Goal: Transaction & Acquisition: Purchase product/service

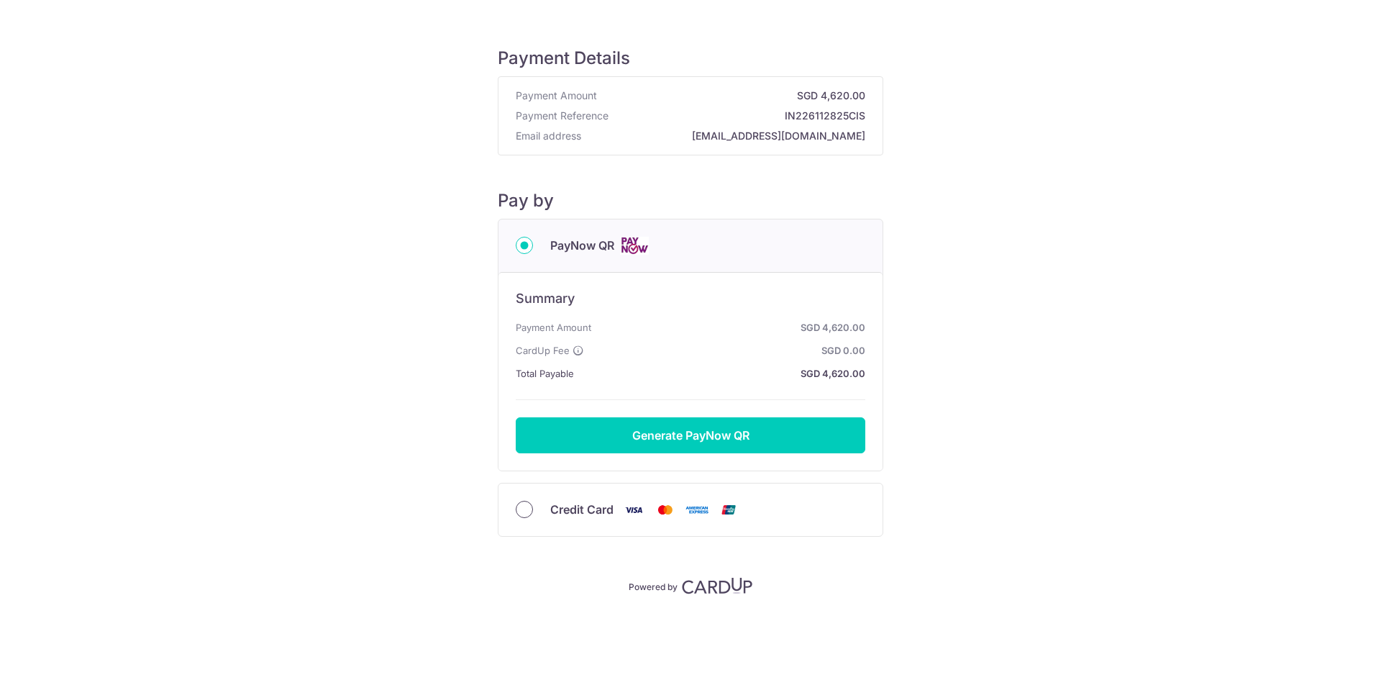
click at [524, 512] on input "Credit Card" at bounding box center [524, 509] width 17 height 17
radio input "true"
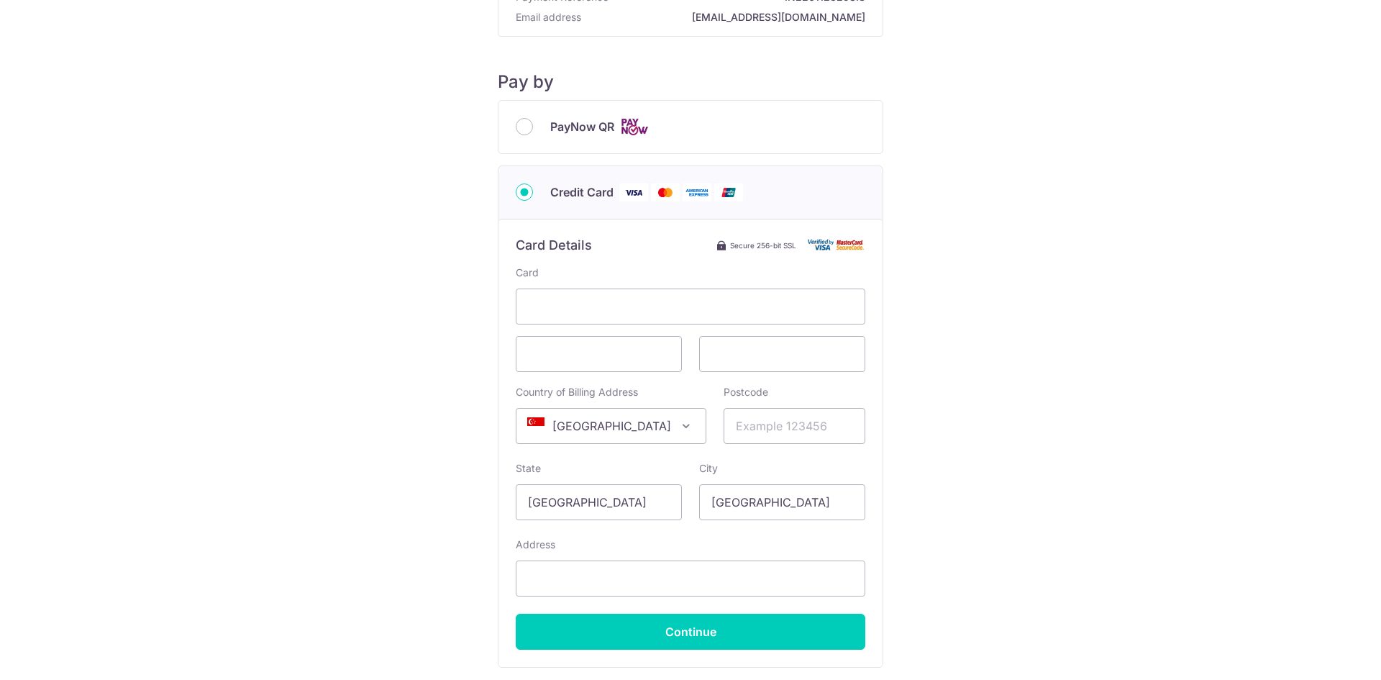
scroll to position [158, 0]
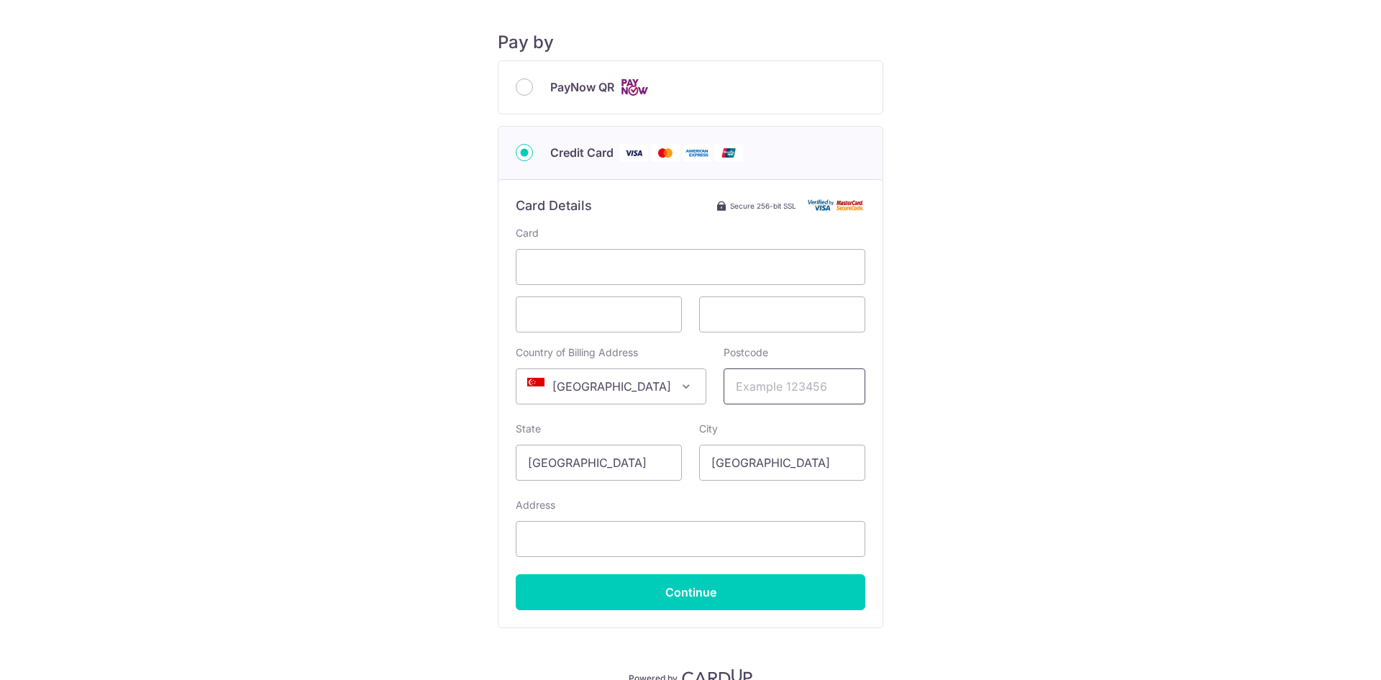
click at [764, 382] on input "Postcode" at bounding box center [794, 386] width 142 height 36
type input "310122"
click at [650, 540] on input "Address" at bounding box center [691, 539] width 350 height 36
type input "1"
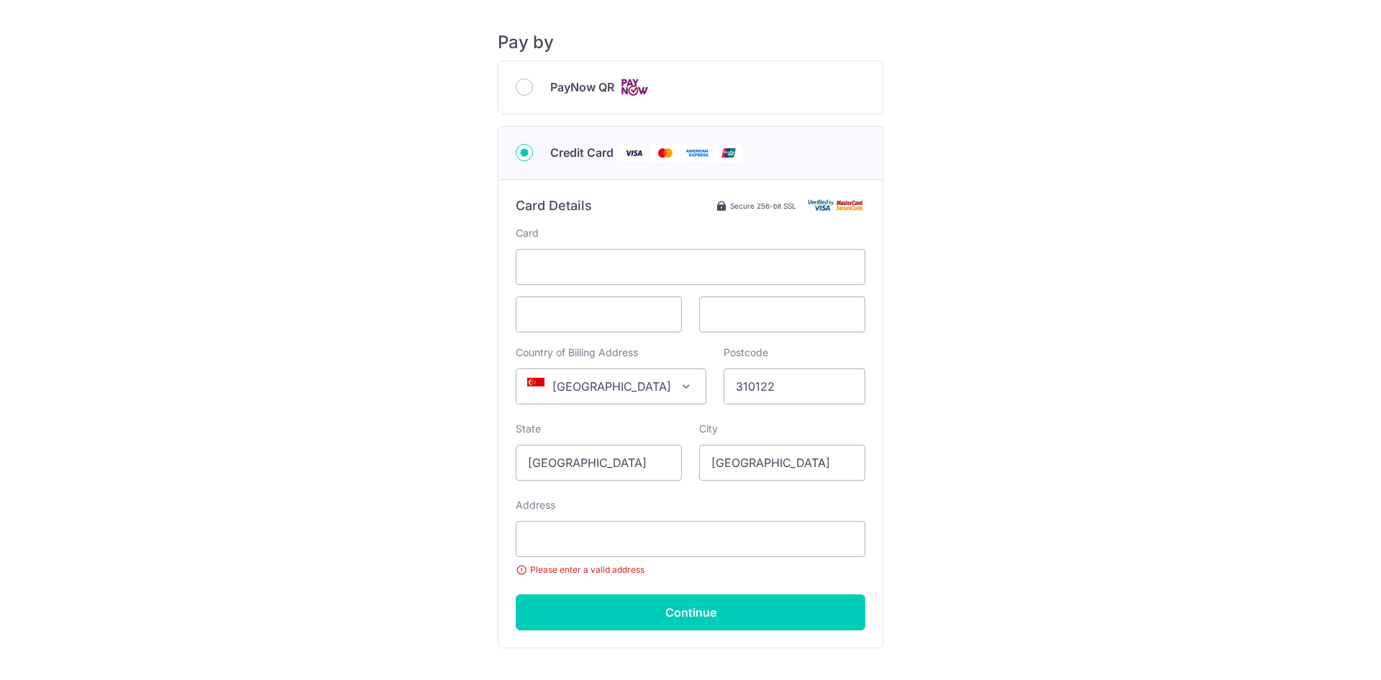
click at [677, 489] on div "Card Country of Billing Address Select Country [GEOGRAPHIC_DATA] [GEOGRAPHIC_DA…" at bounding box center [691, 428] width 350 height 404
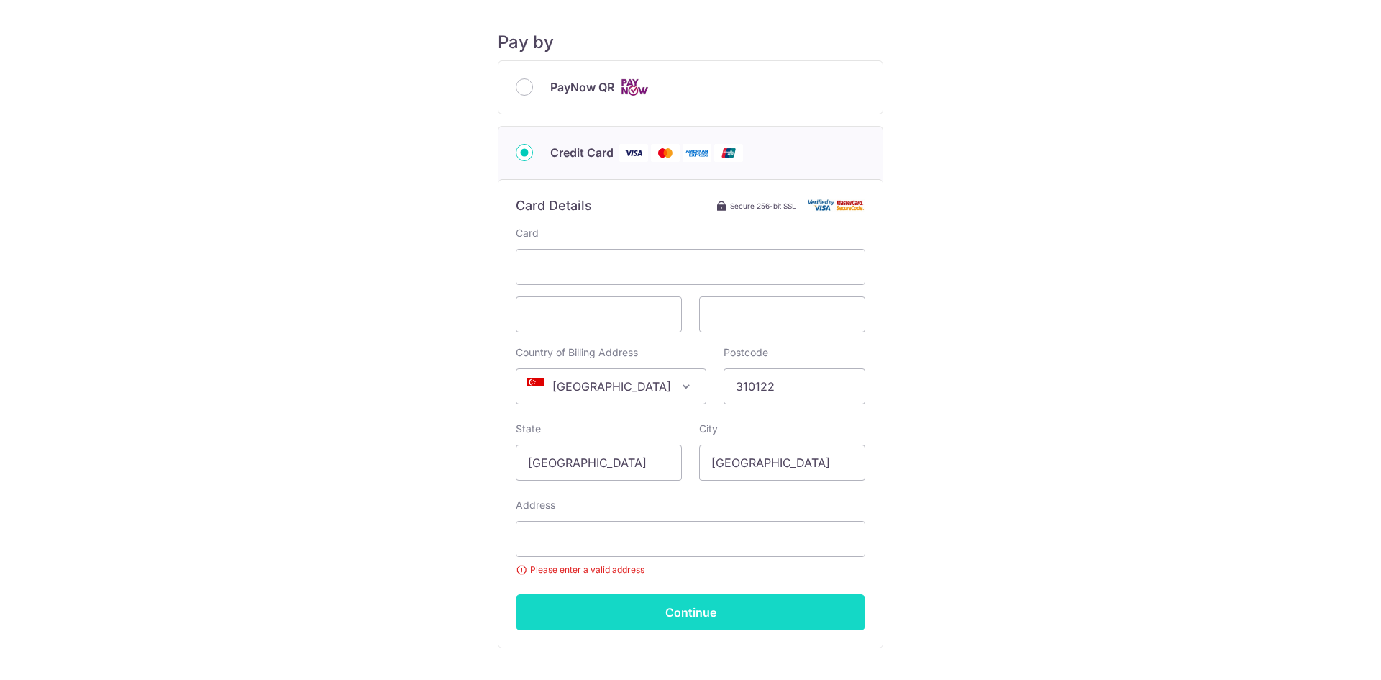
click at [702, 600] on input "Continue" at bounding box center [691, 612] width 350 height 36
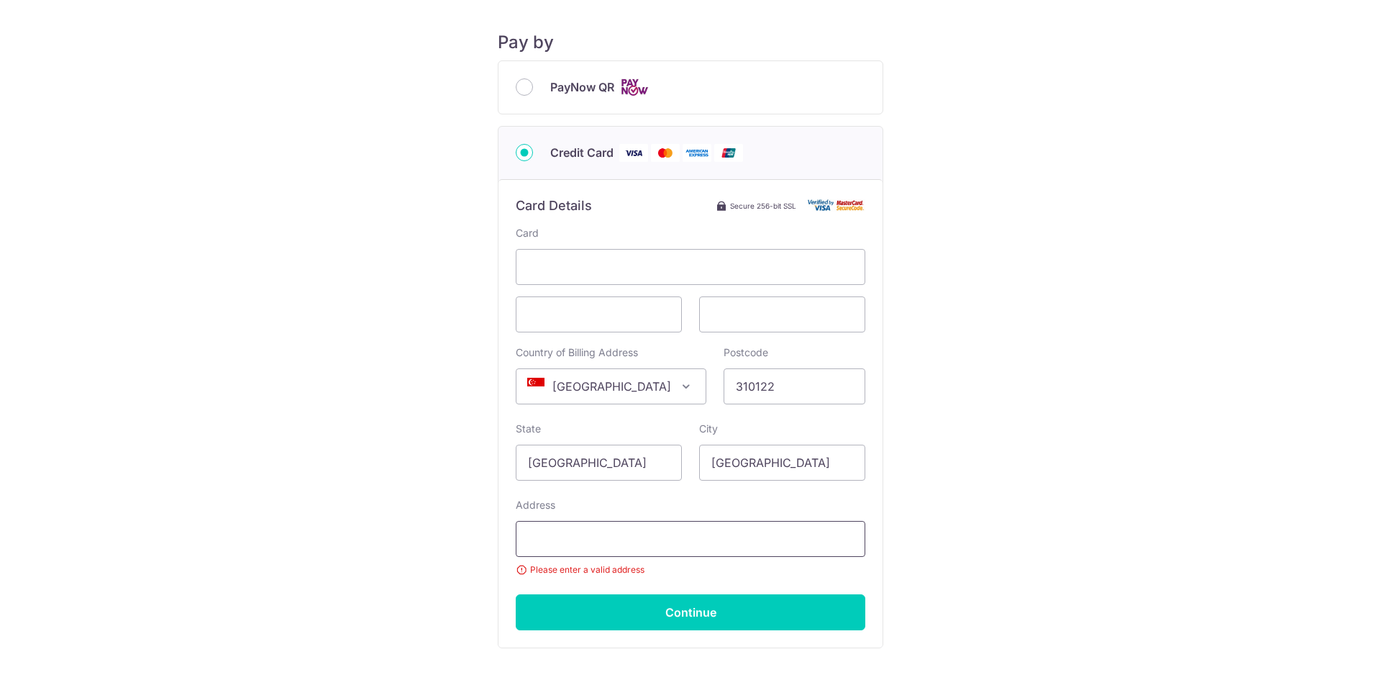
type input "V"
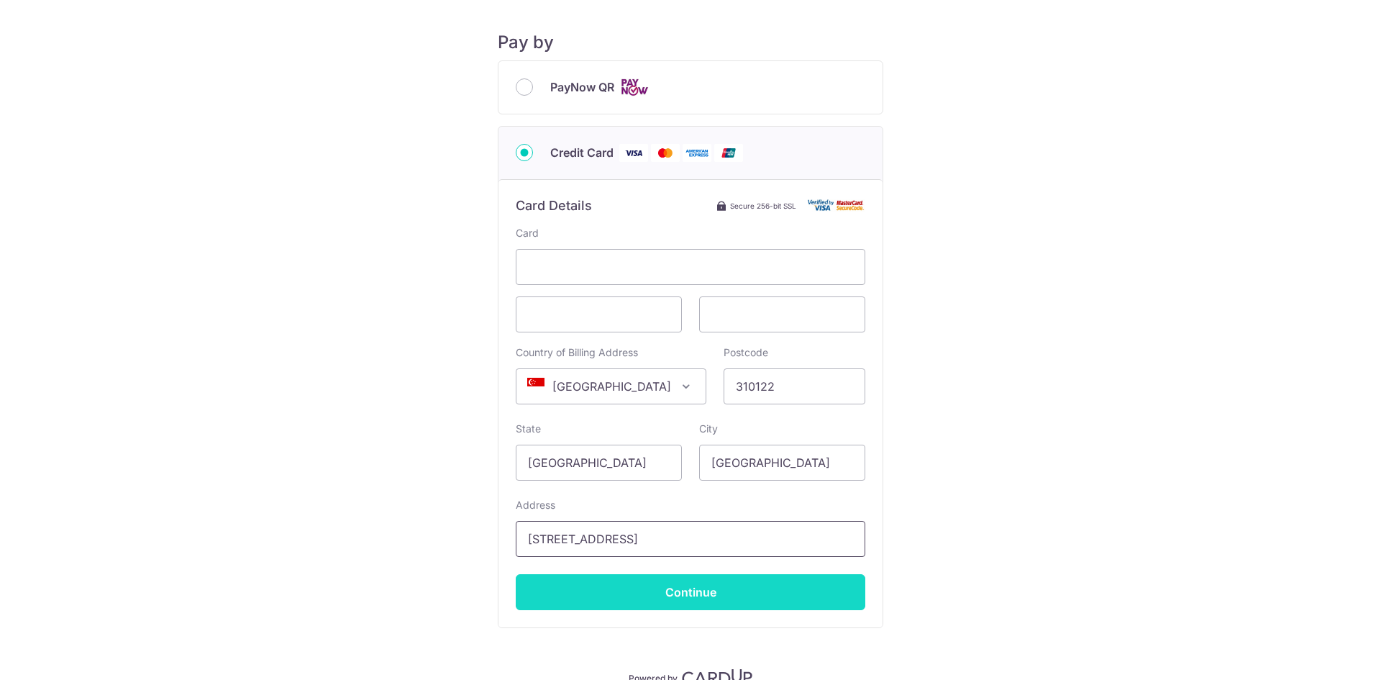
type input "[STREET_ADDRESS]"
click at [587, 595] on input "Continue" at bounding box center [691, 592] width 350 height 36
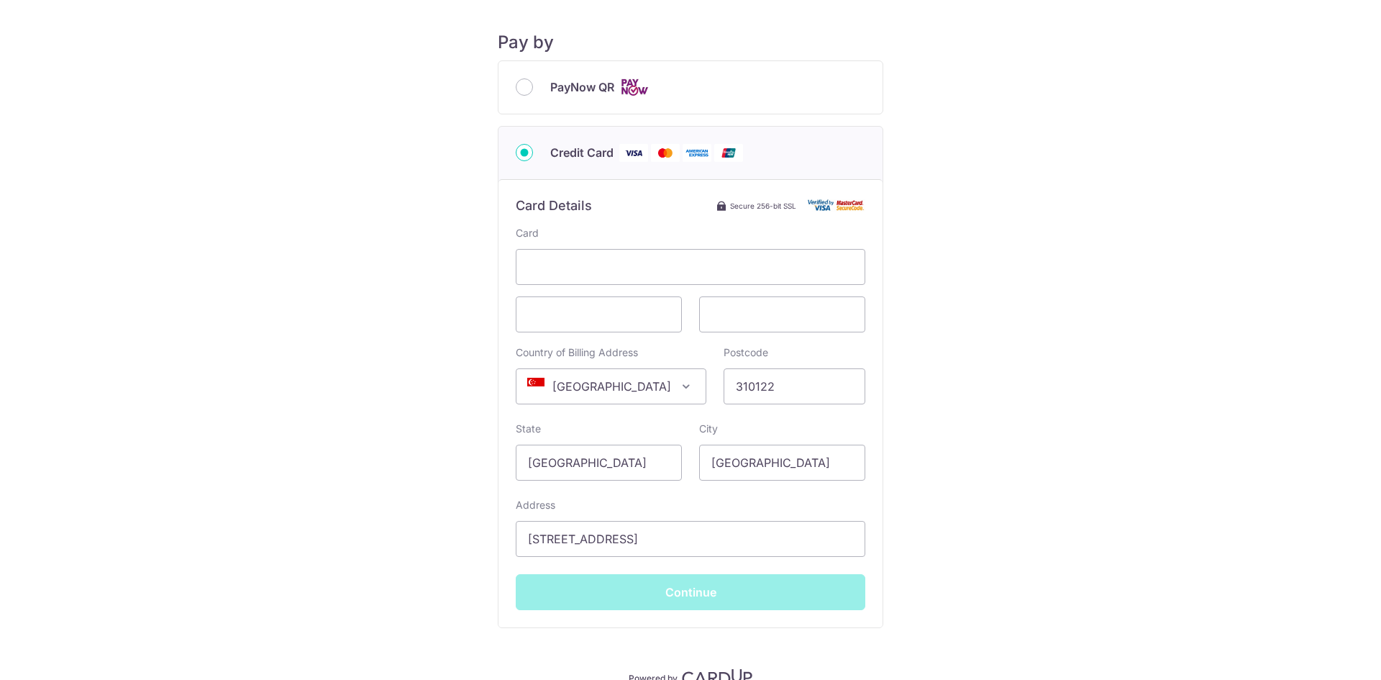
type input "**** 4474"
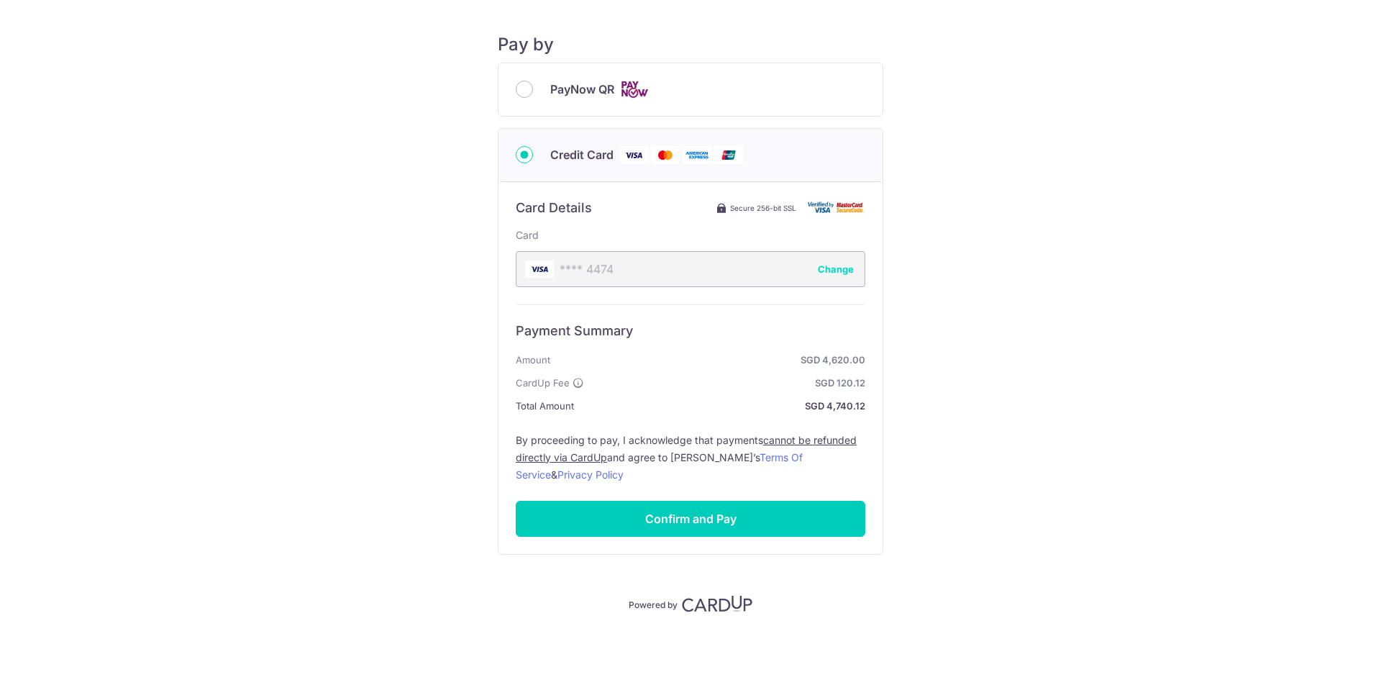
scroll to position [156, 0]
click at [771, 519] on input "Confirm and Pay" at bounding box center [691, 519] width 350 height 36
